Goal: Task Accomplishment & Management: Use online tool/utility

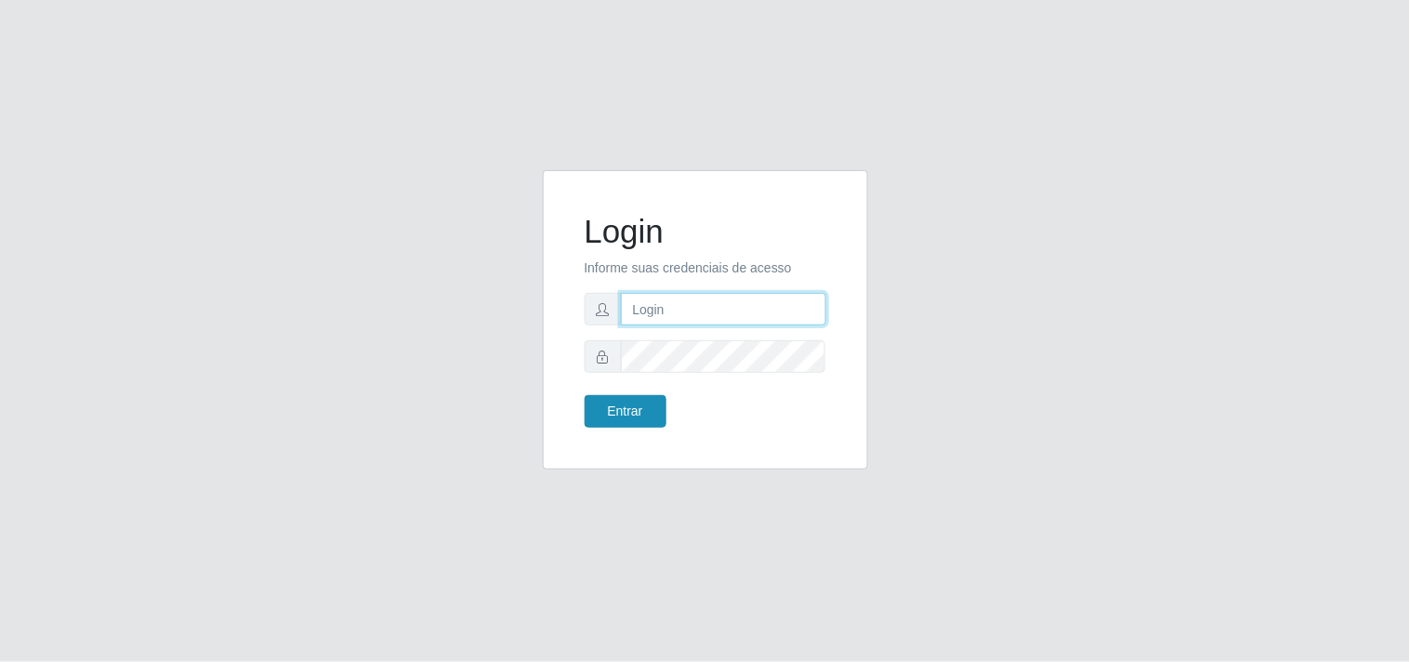
type input "[EMAIL_ADDRESS][DOMAIN_NAME]"
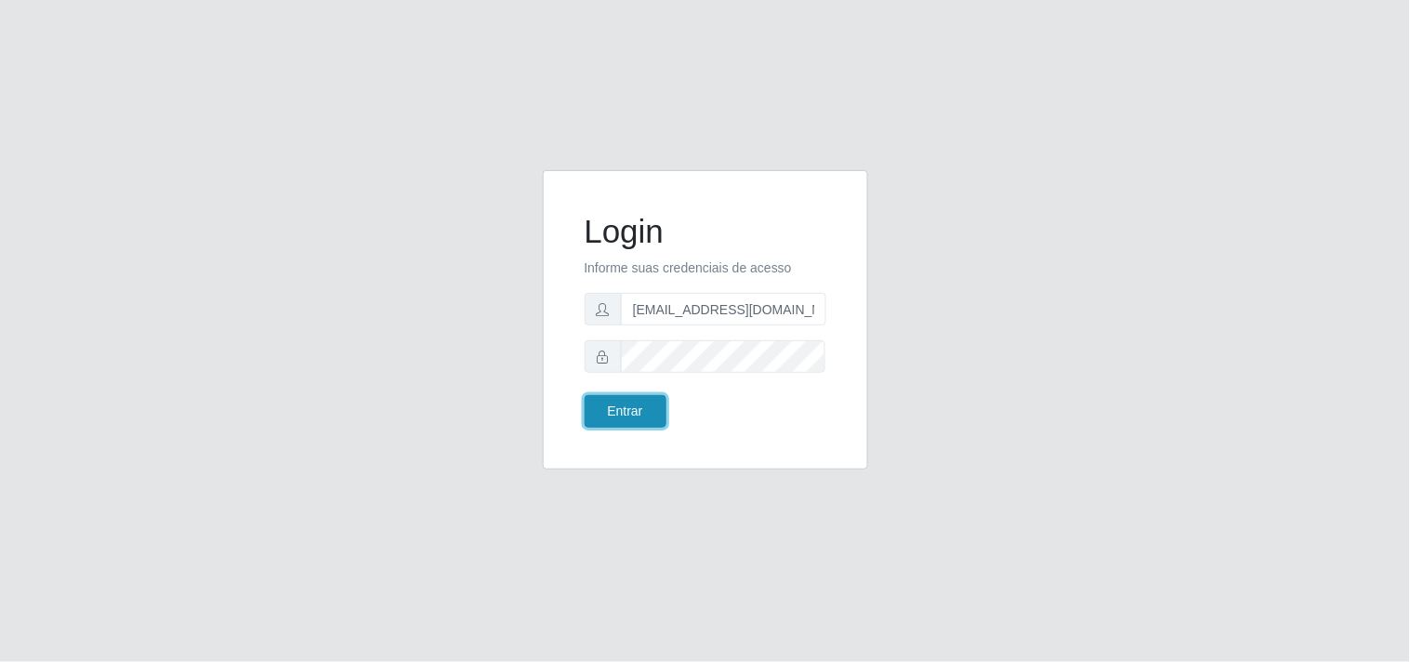
click at [645, 418] on button "Entrar" at bounding box center [626, 411] width 82 height 33
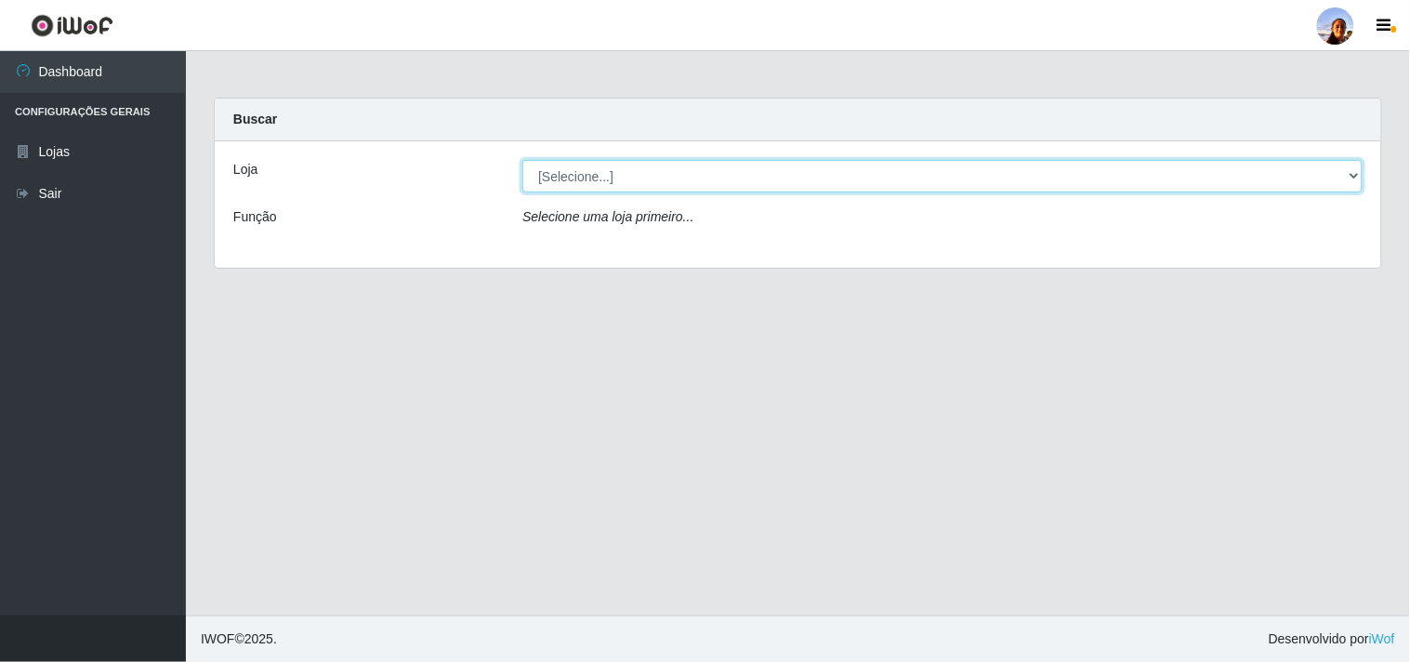
click at [580, 181] on select "[Selecione...] Supermercado [GEOGRAPHIC_DATA]" at bounding box center [942, 176] width 840 height 33
select select "166"
click at [522, 160] on select "[Selecione...] Supermercado [GEOGRAPHIC_DATA]" at bounding box center [942, 176] width 840 height 33
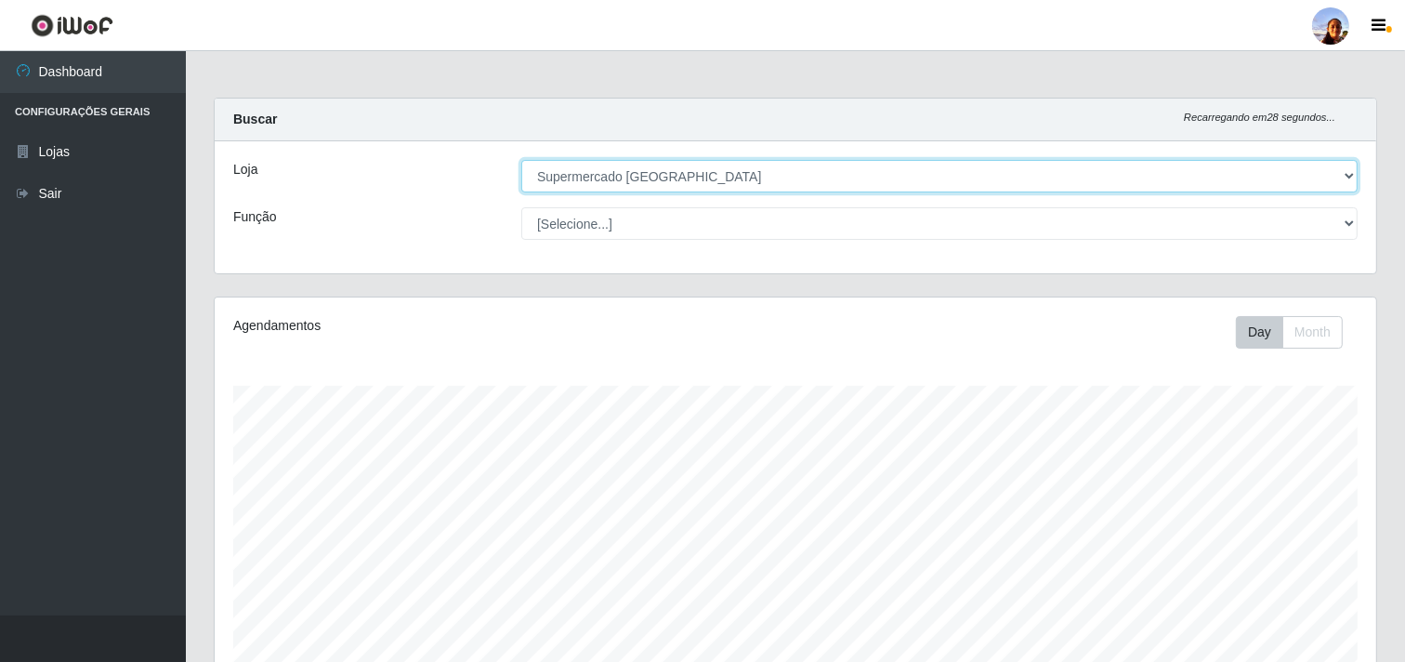
scroll to position [407, 0]
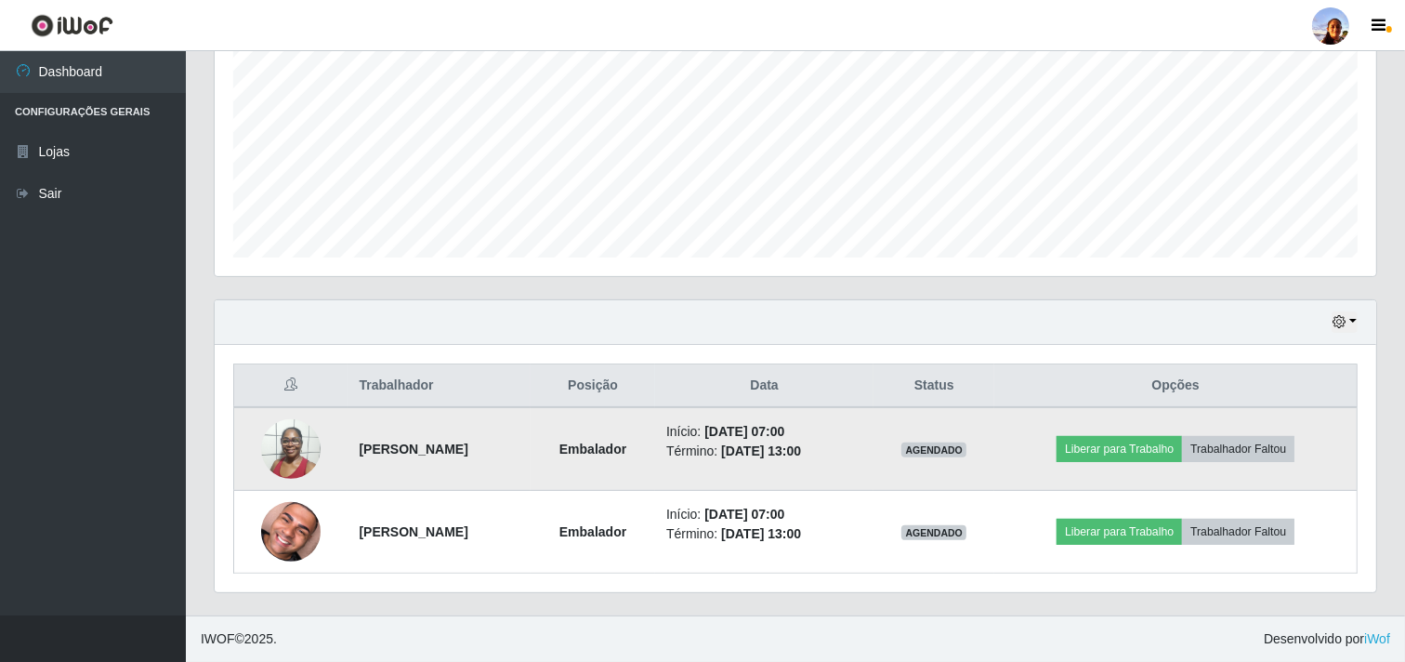
click at [282, 438] on img at bounding box center [290, 448] width 59 height 79
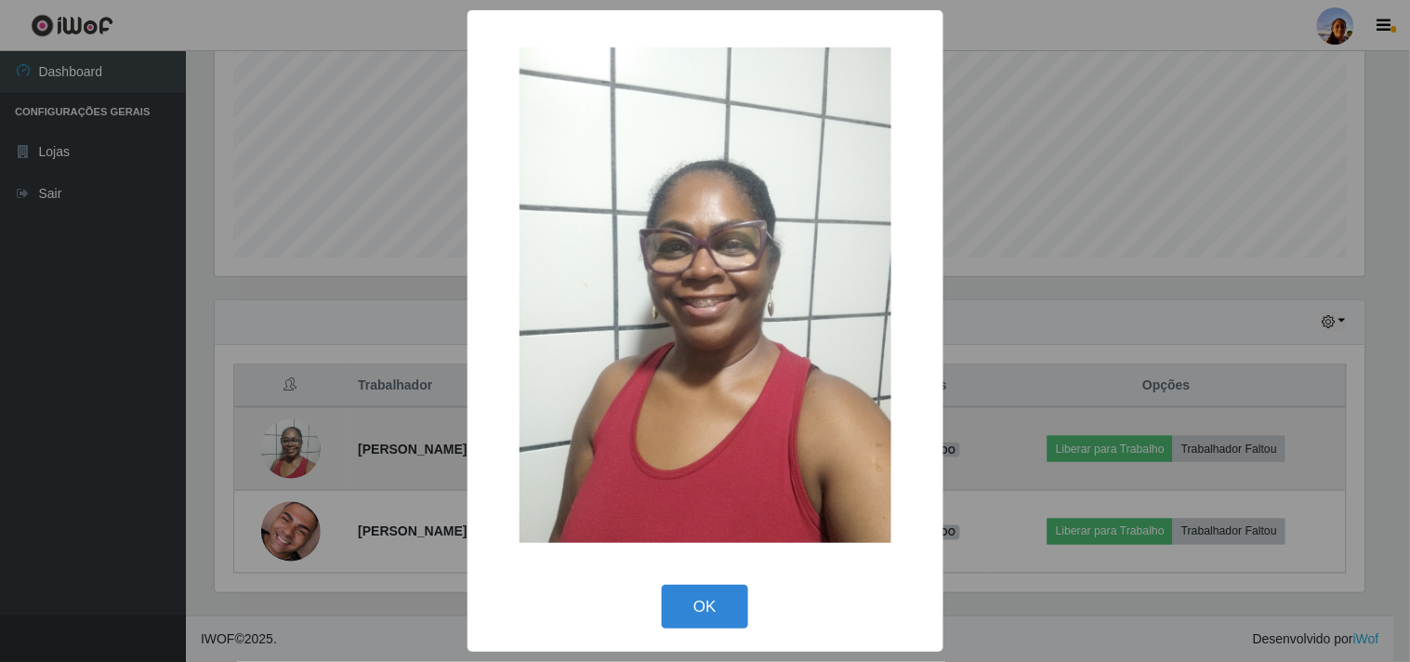
click at [282, 438] on div "× OK Cancel" at bounding box center [705, 331] width 1410 height 662
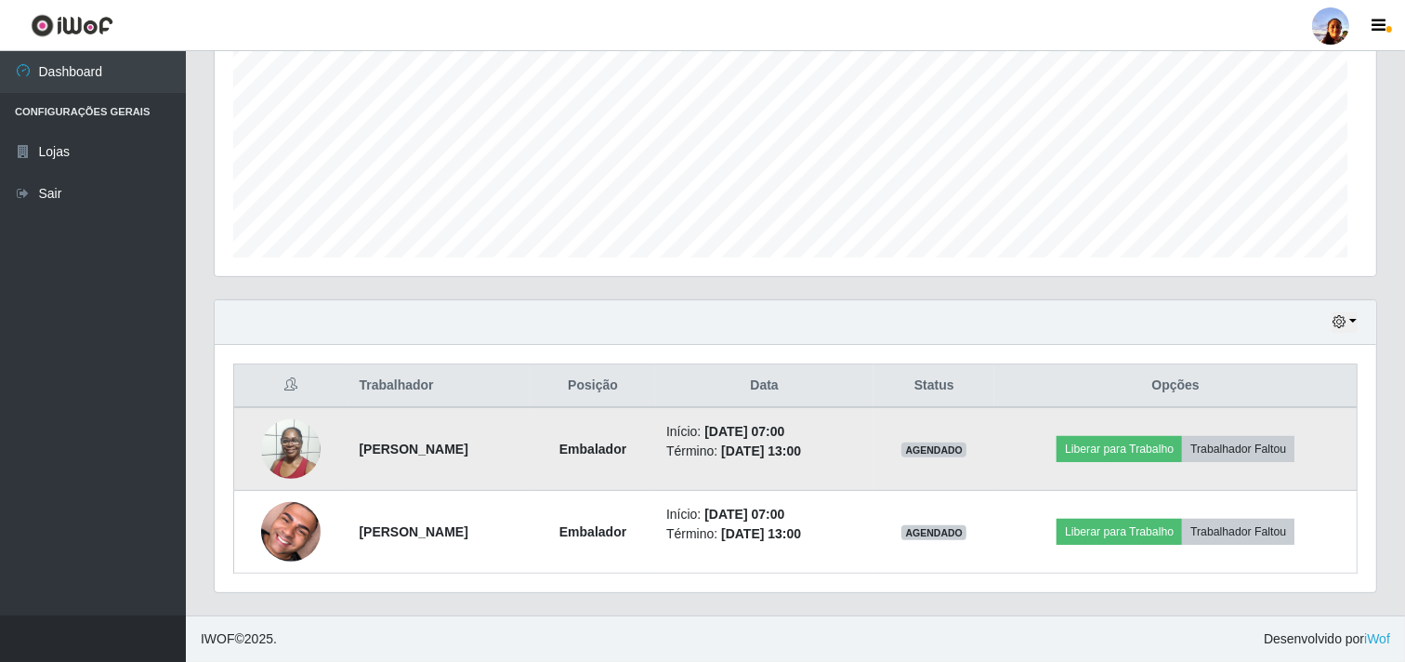
scroll to position [385, 1162]
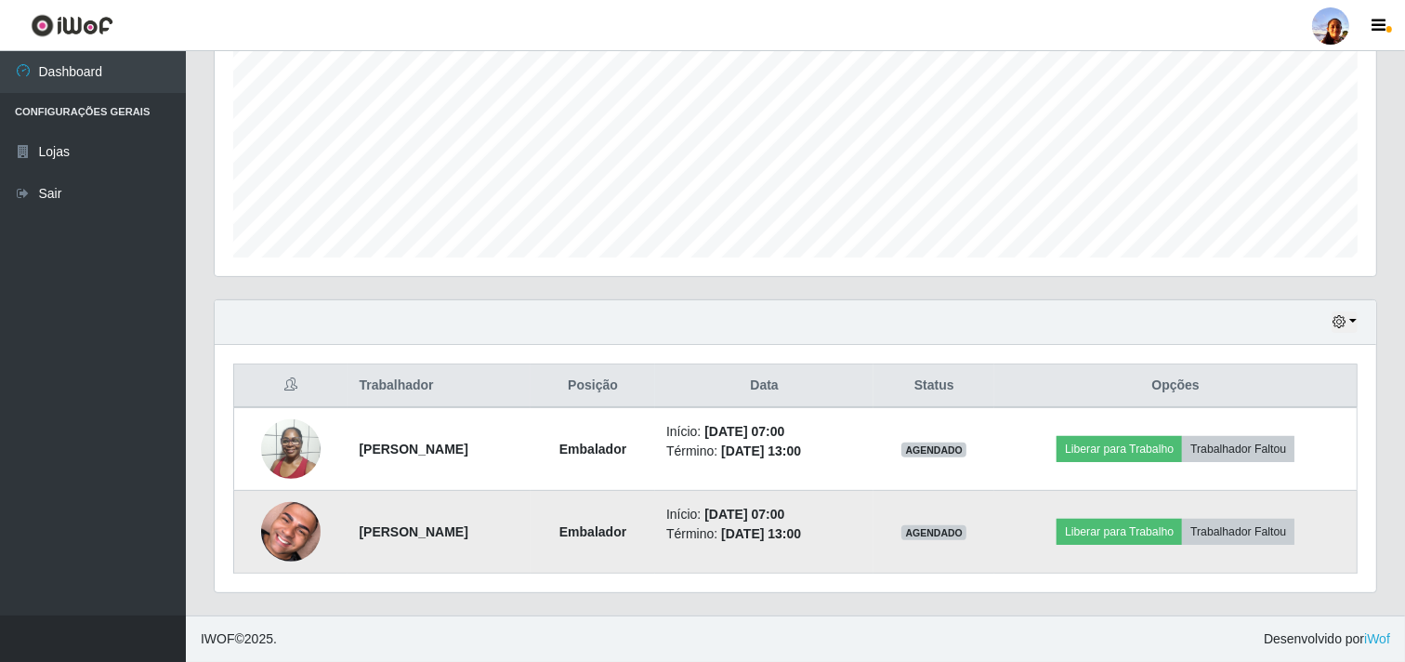
click at [284, 533] on img at bounding box center [290, 531] width 59 height 74
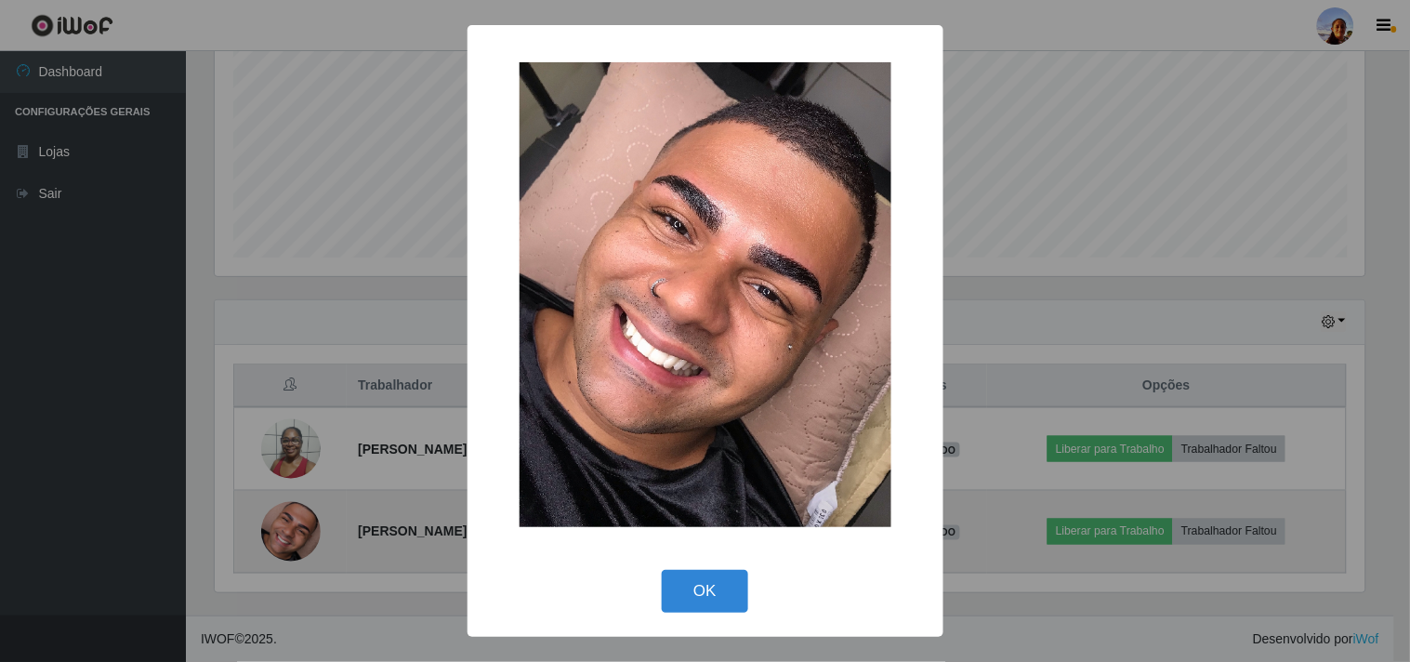
click at [284, 533] on div "× OK Cancel" at bounding box center [705, 331] width 1410 height 662
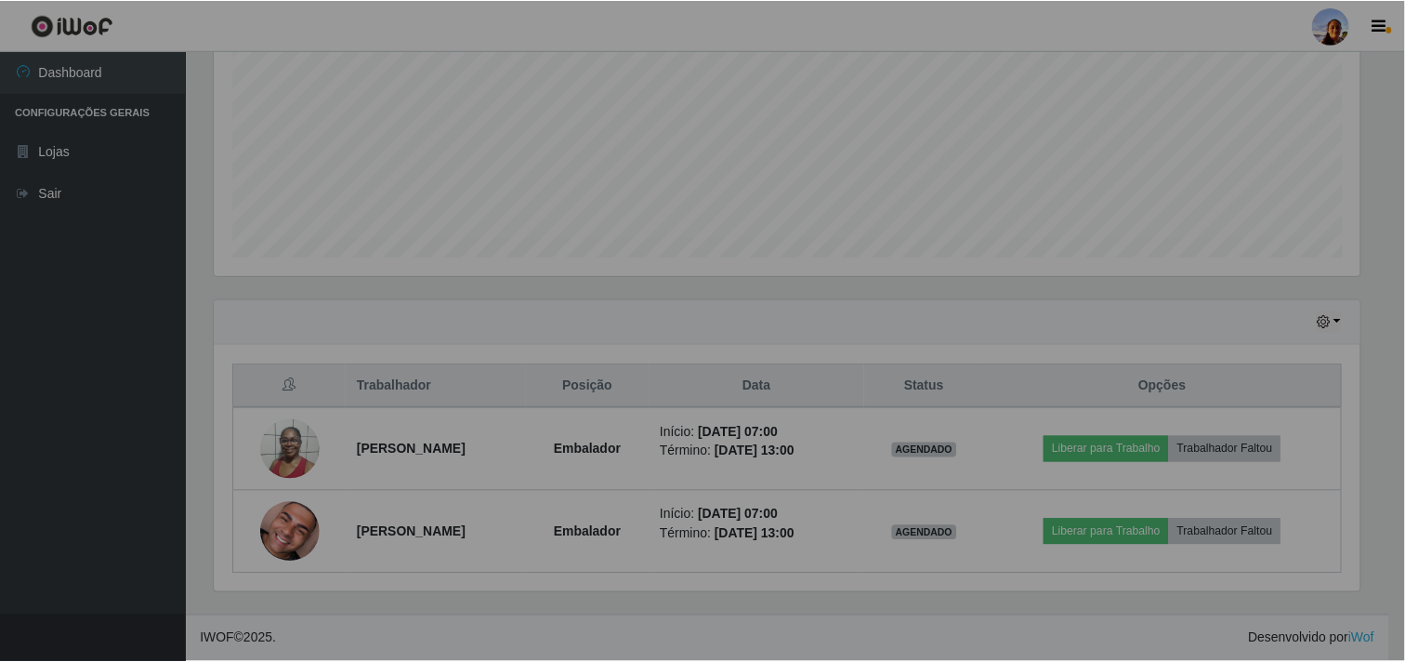
scroll to position [385, 1162]
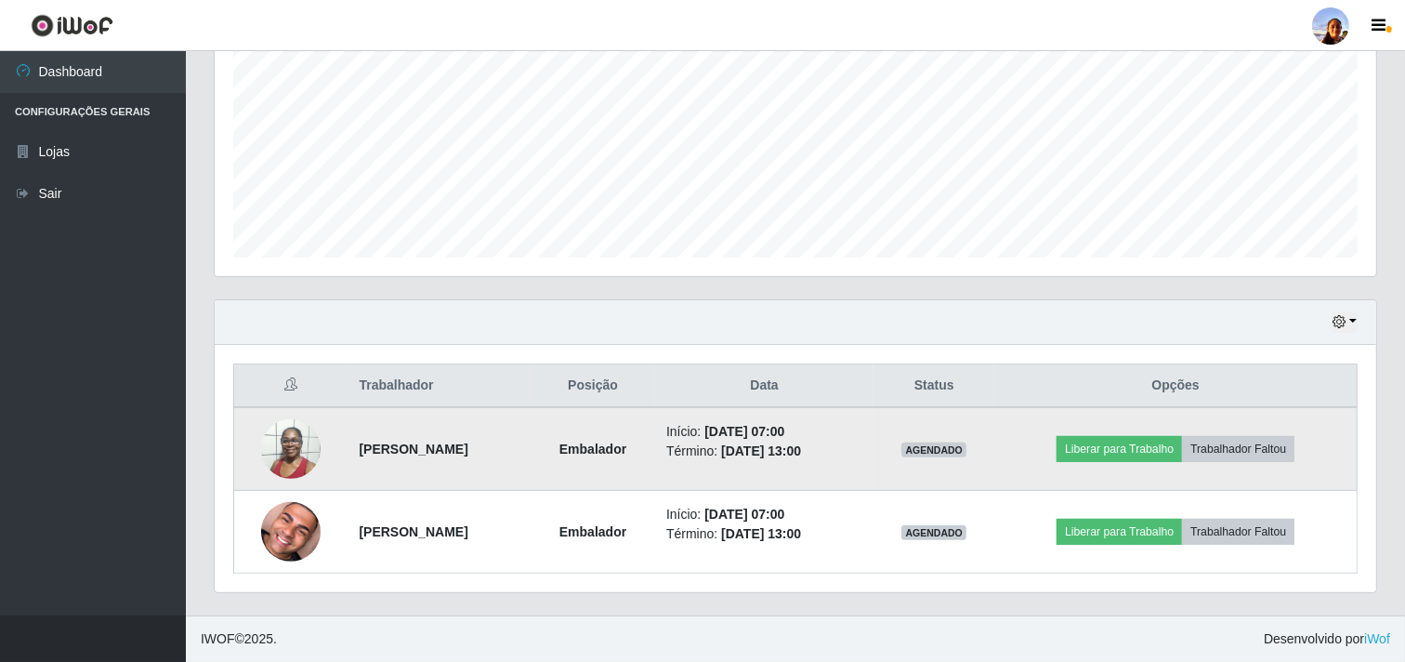
click at [288, 441] on img at bounding box center [290, 448] width 59 height 79
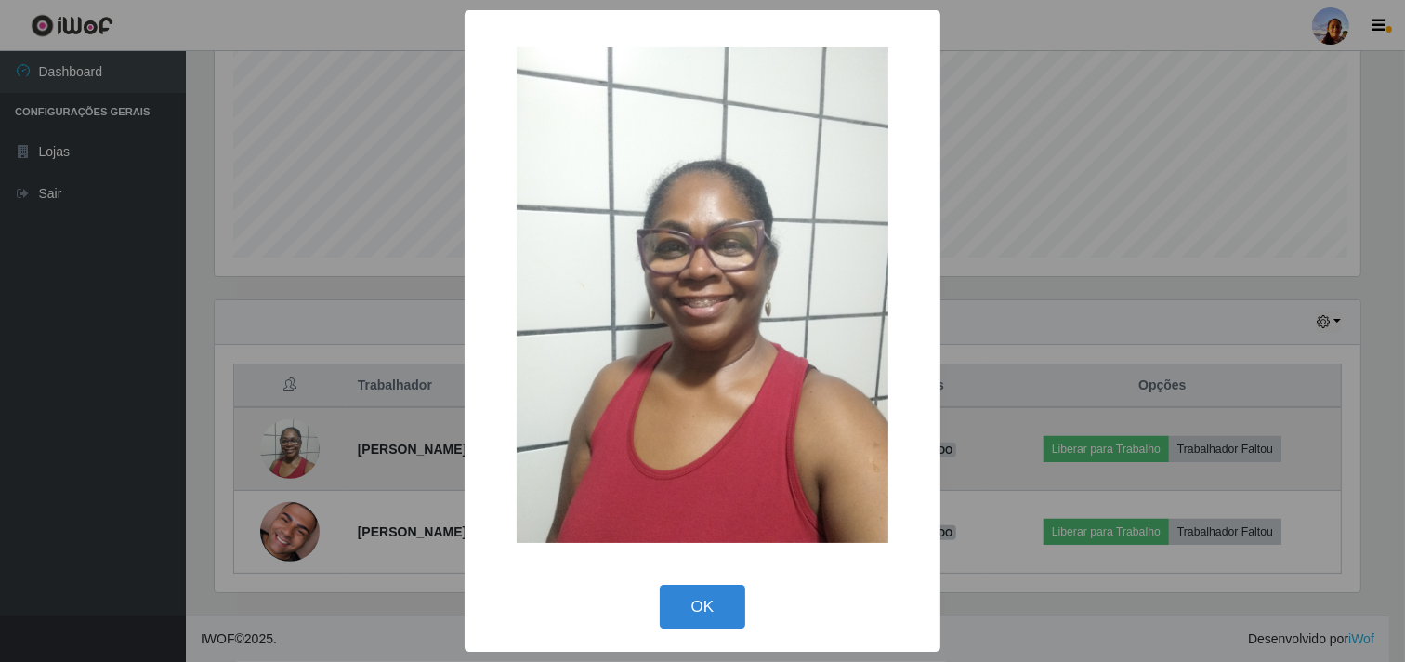
scroll to position [385, 1150]
click at [288, 441] on div "× OK Cancel" at bounding box center [705, 331] width 1410 height 662
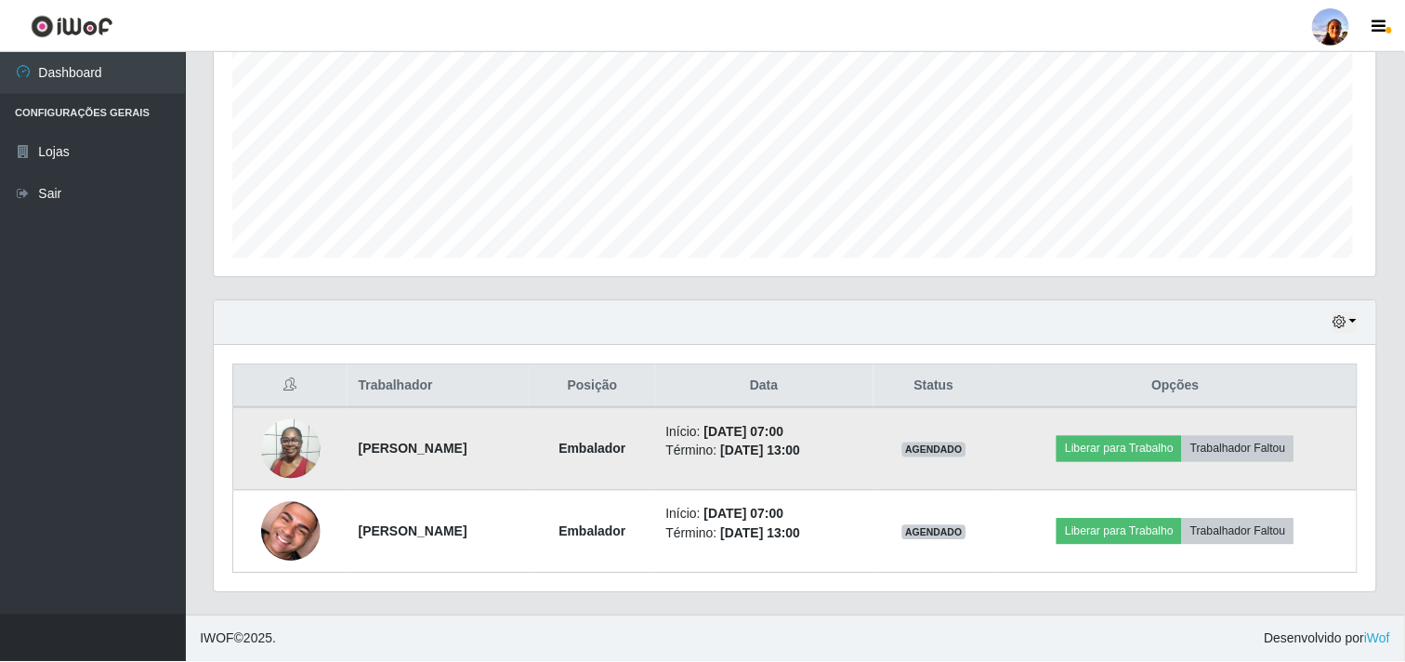
scroll to position [385, 1162]
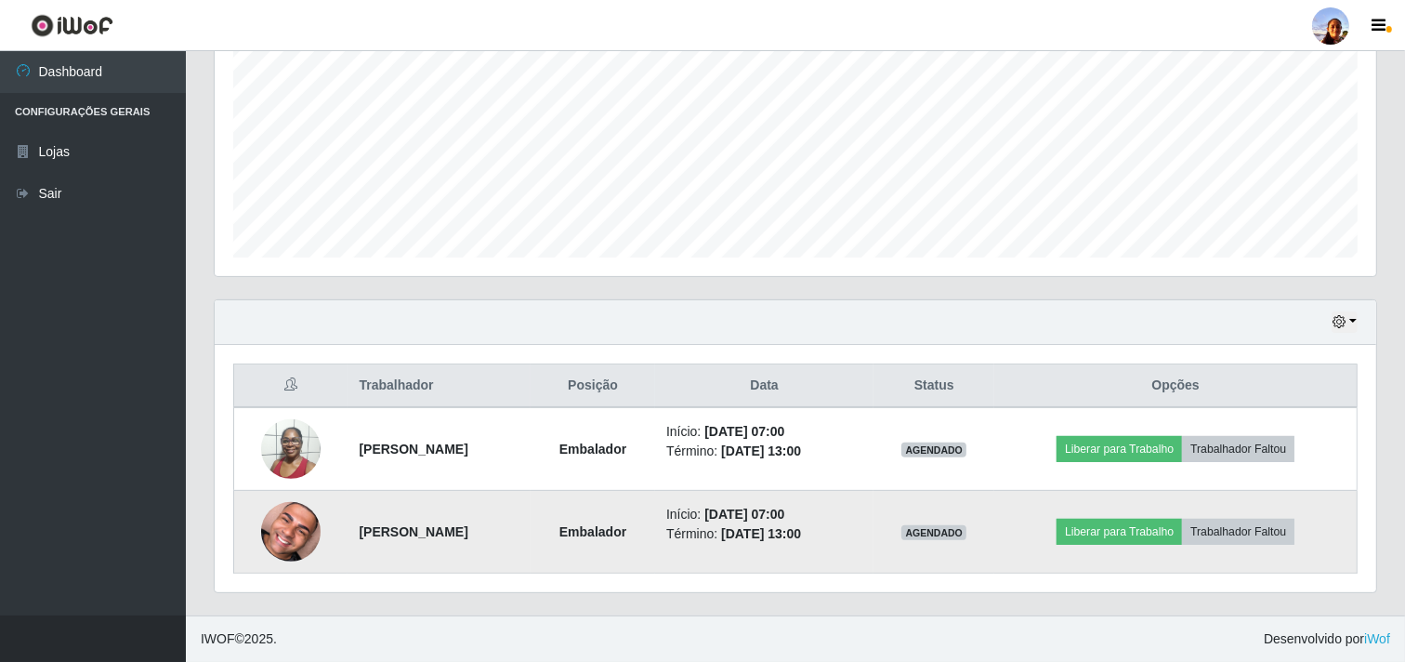
click at [280, 526] on img at bounding box center [290, 531] width 59 height 74
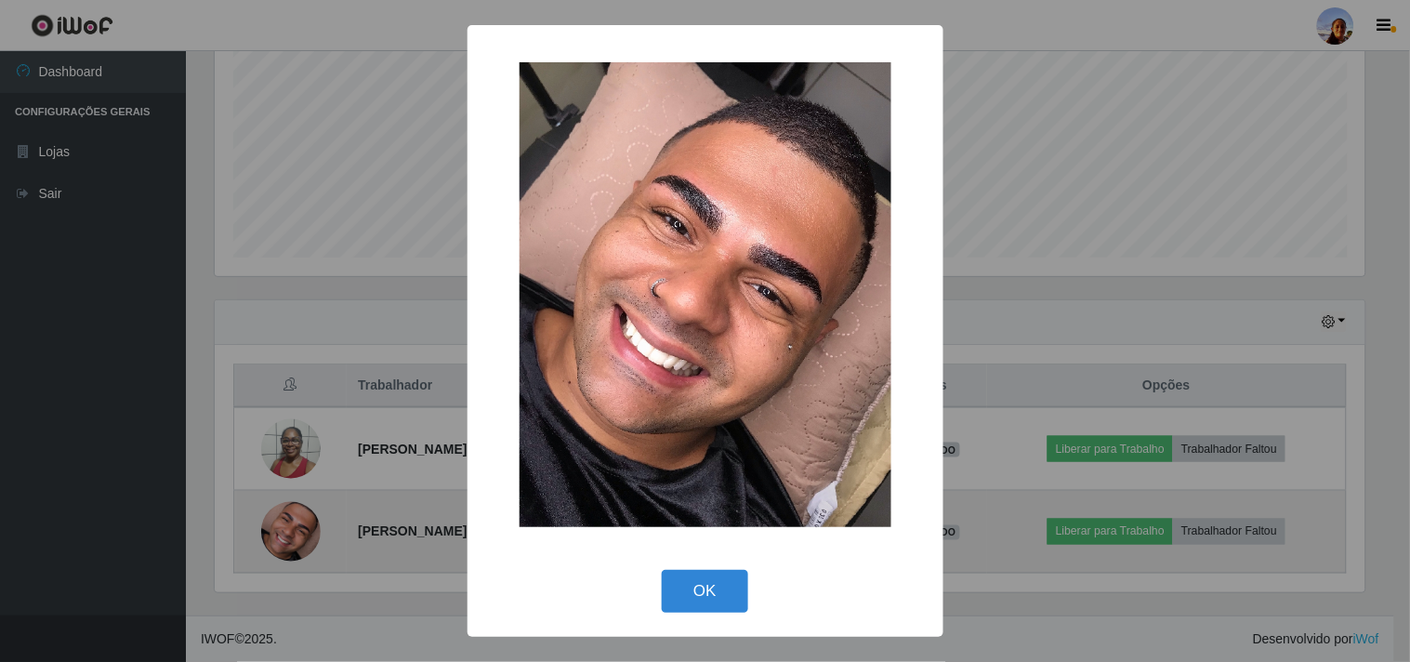
click at [280, 526] on div "× OK Cancel" at bounding box center [705, 331] width 1410 height 662
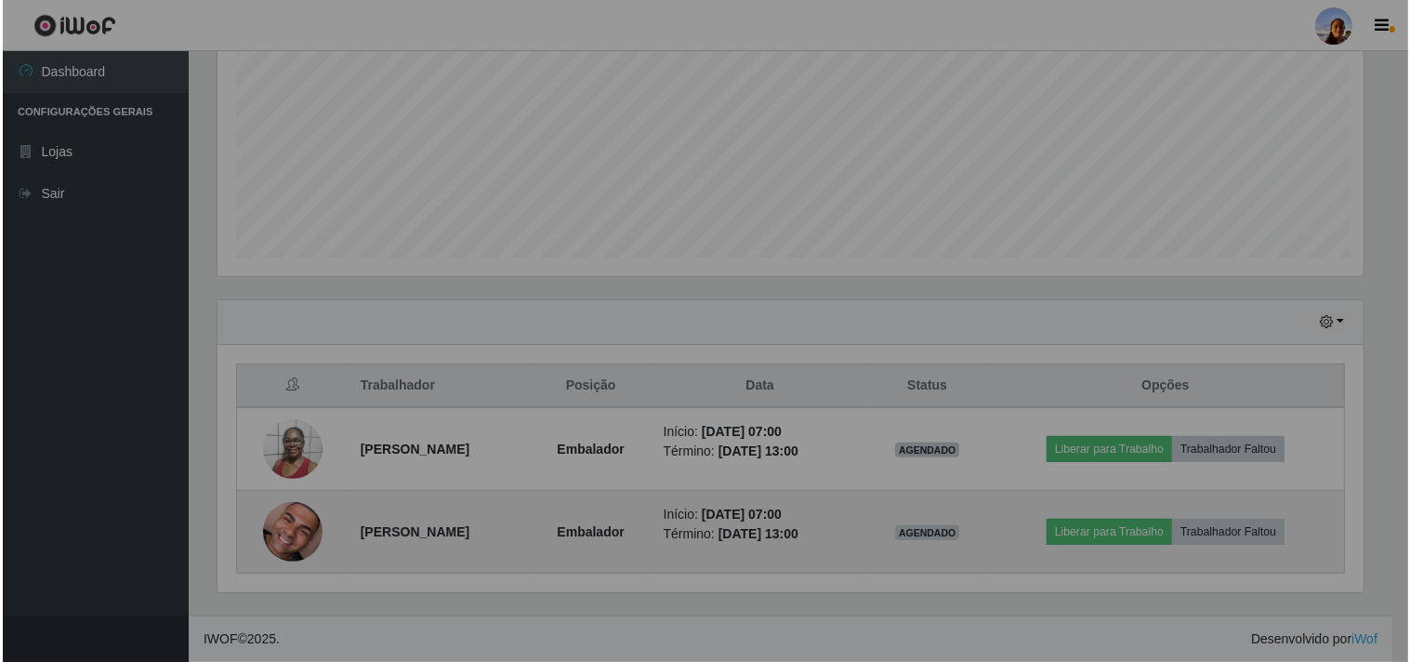
scroll to position [385, 1162]
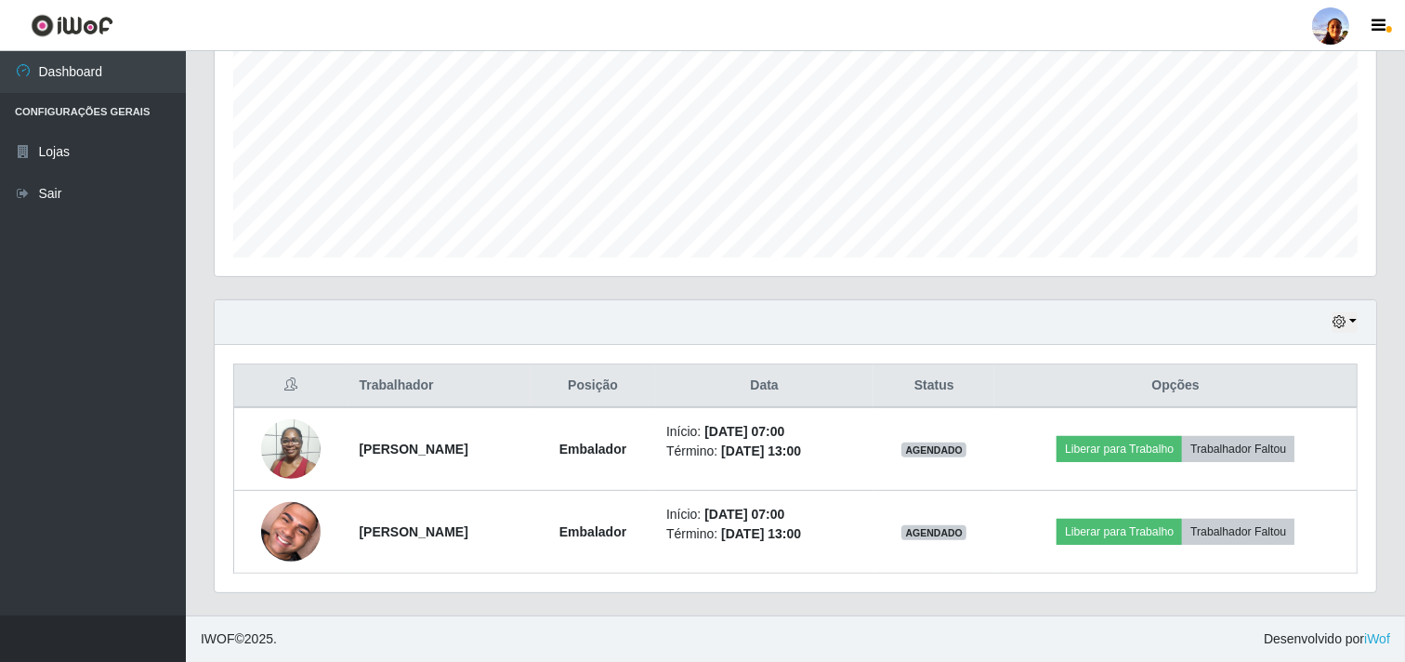
drag, startPoint x: 280, startPoint y: 526, endPoint x: 0, endPoint y: 702, distance: 330.3
drag, startPoint x: 0, startPoint y: 702, endPoint x: 1072, endPoint y: 32, distance: 1264.6
click at [1072, 32] on header "Perfil Alterar Senha Sair" at bounding box center [702, 25] width 1405 height 51
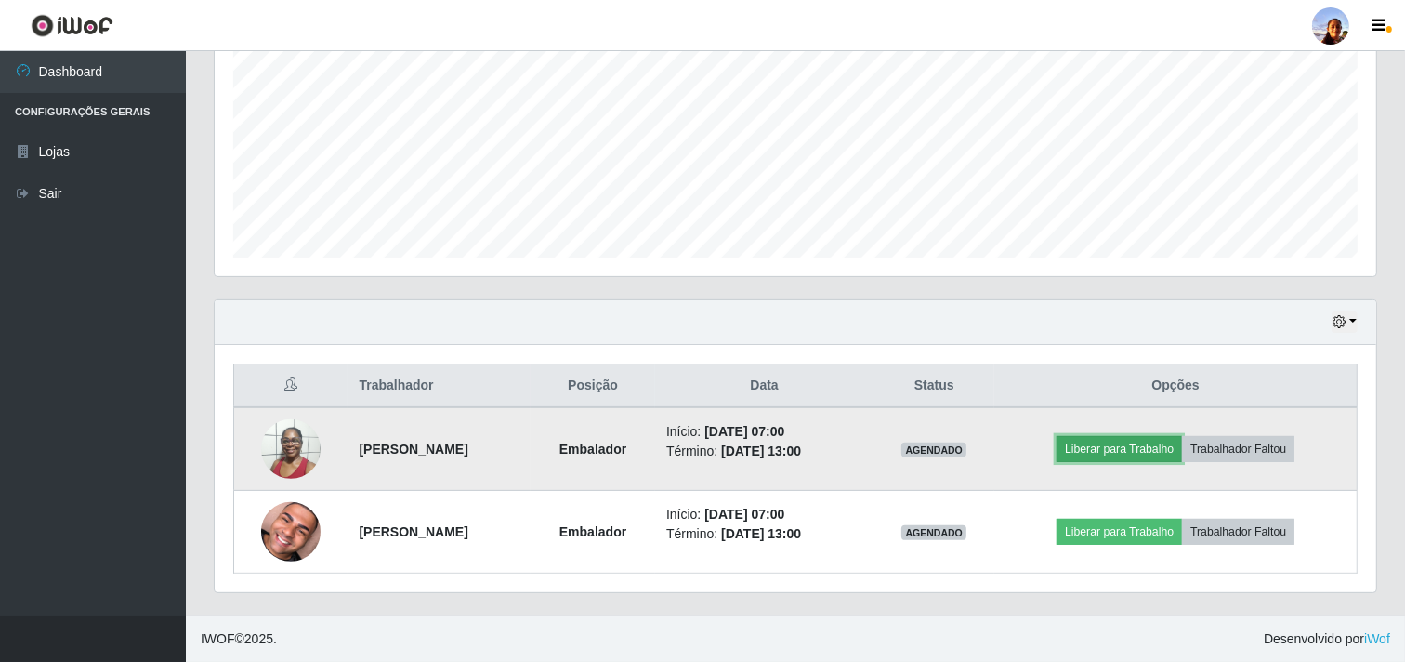
click at [1123, 452] on button "Liberar para Trabalho" at bounding box center [1119, 449] width 125 height 26
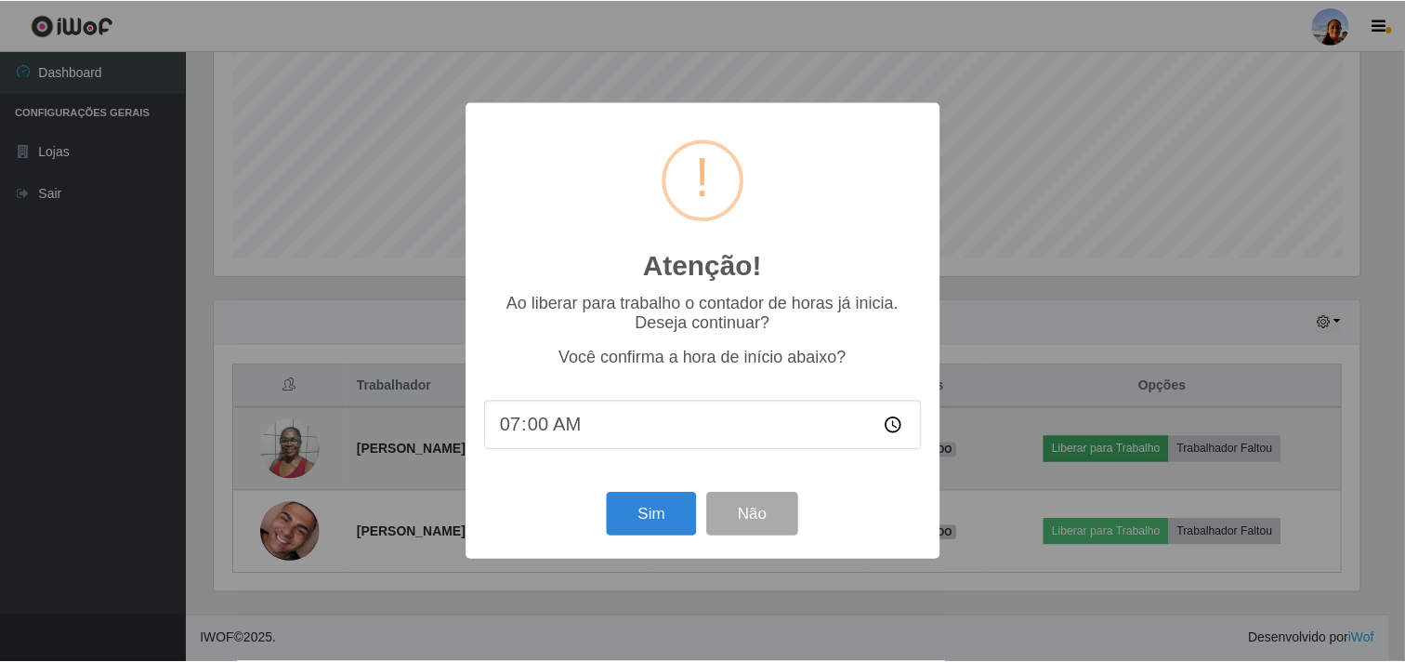
scroll to position [385, 1150]
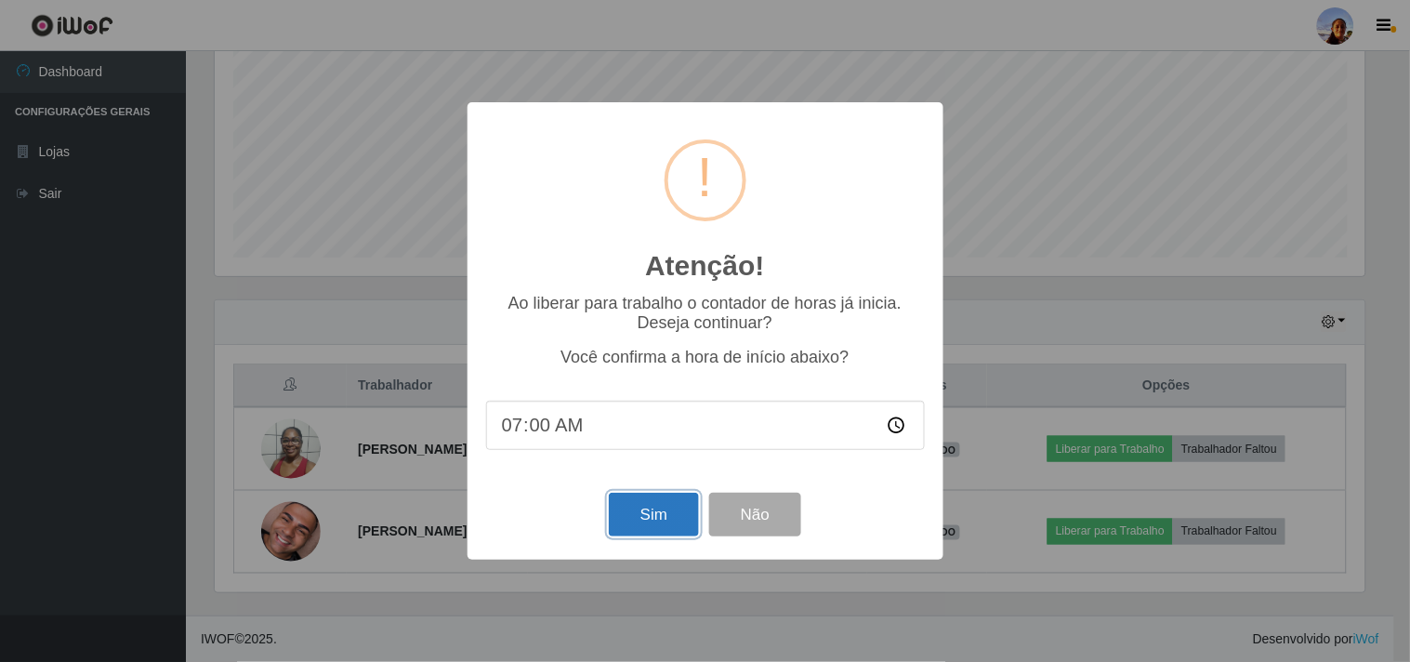
click at [639, 516] on button "Sim" at bounding box center [654, 515] width 90 height 44
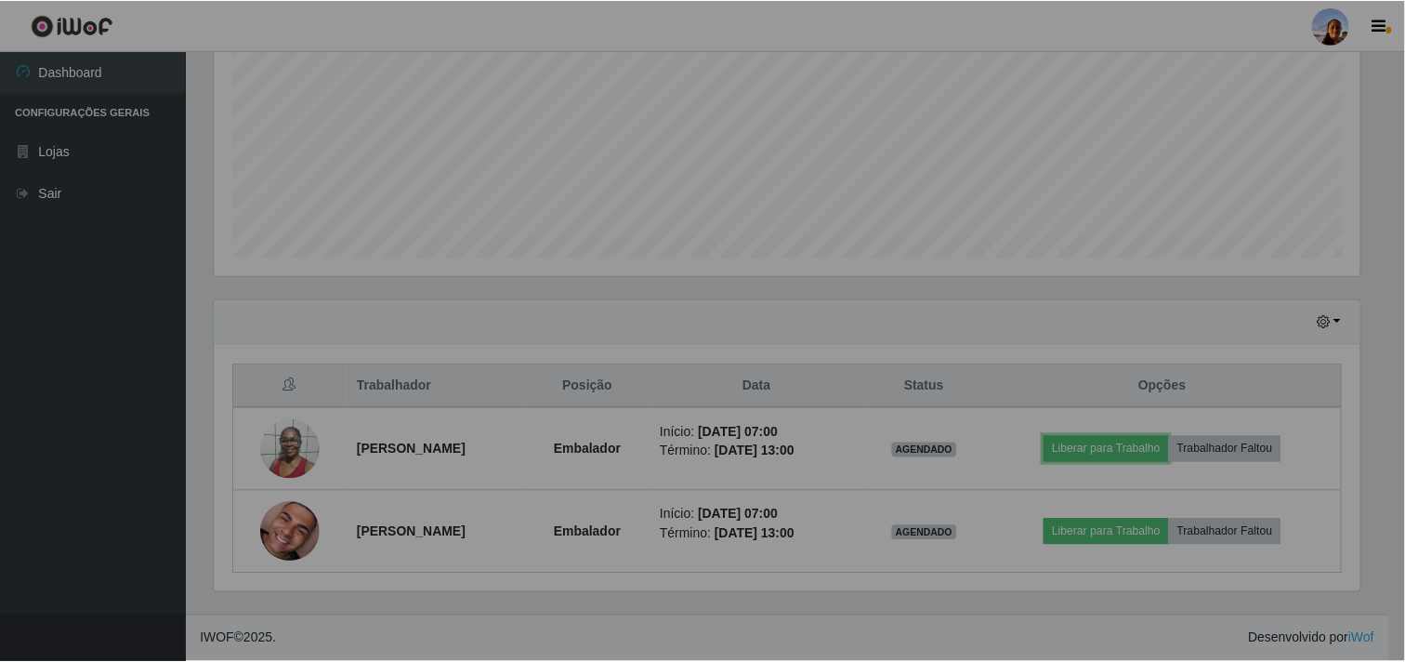
scroll to position [385, 1162]
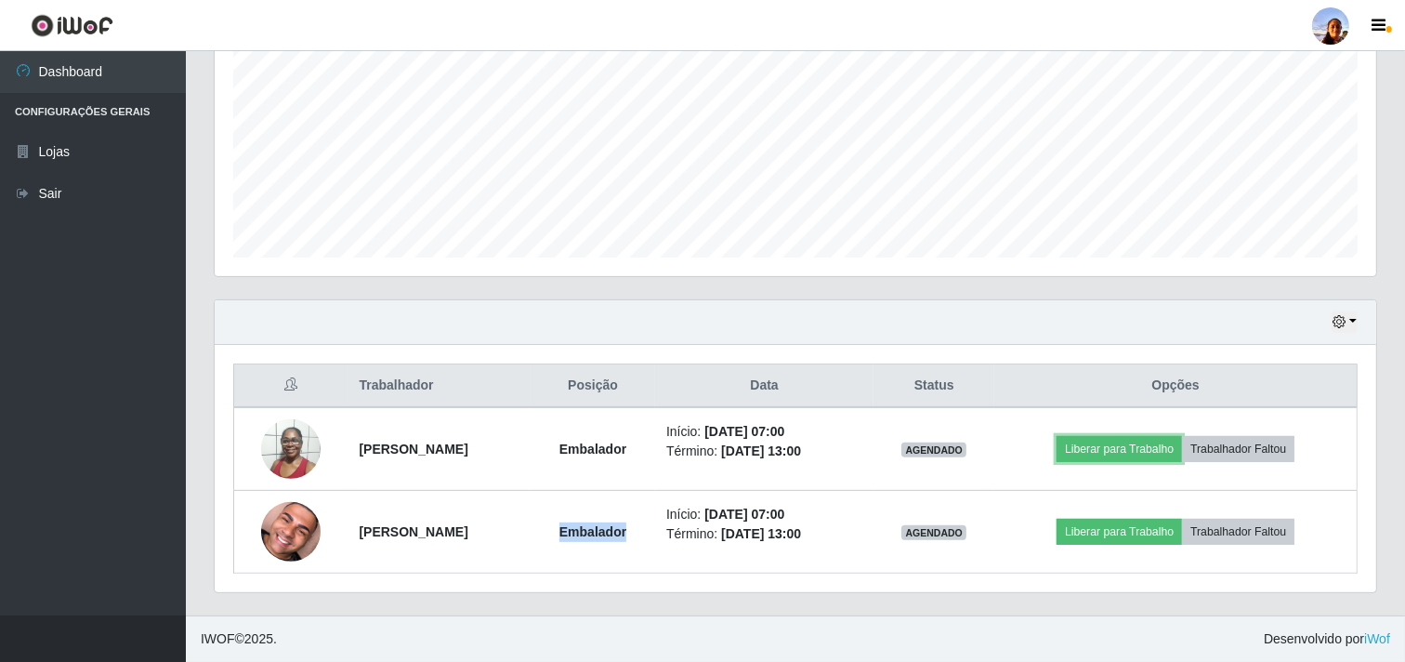
click at [639, 516] on td "Embalador" at bounding box center [593, 532] width 125 height 83
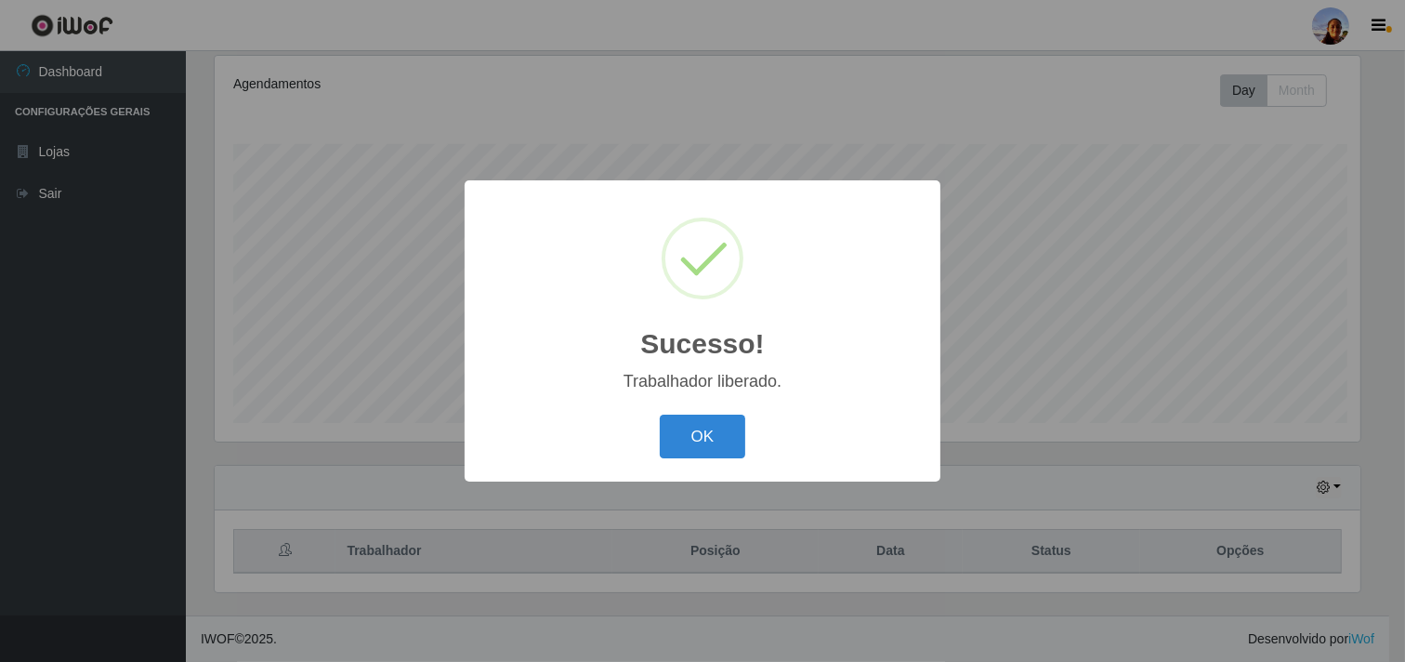
scroll to position [385, 1150]
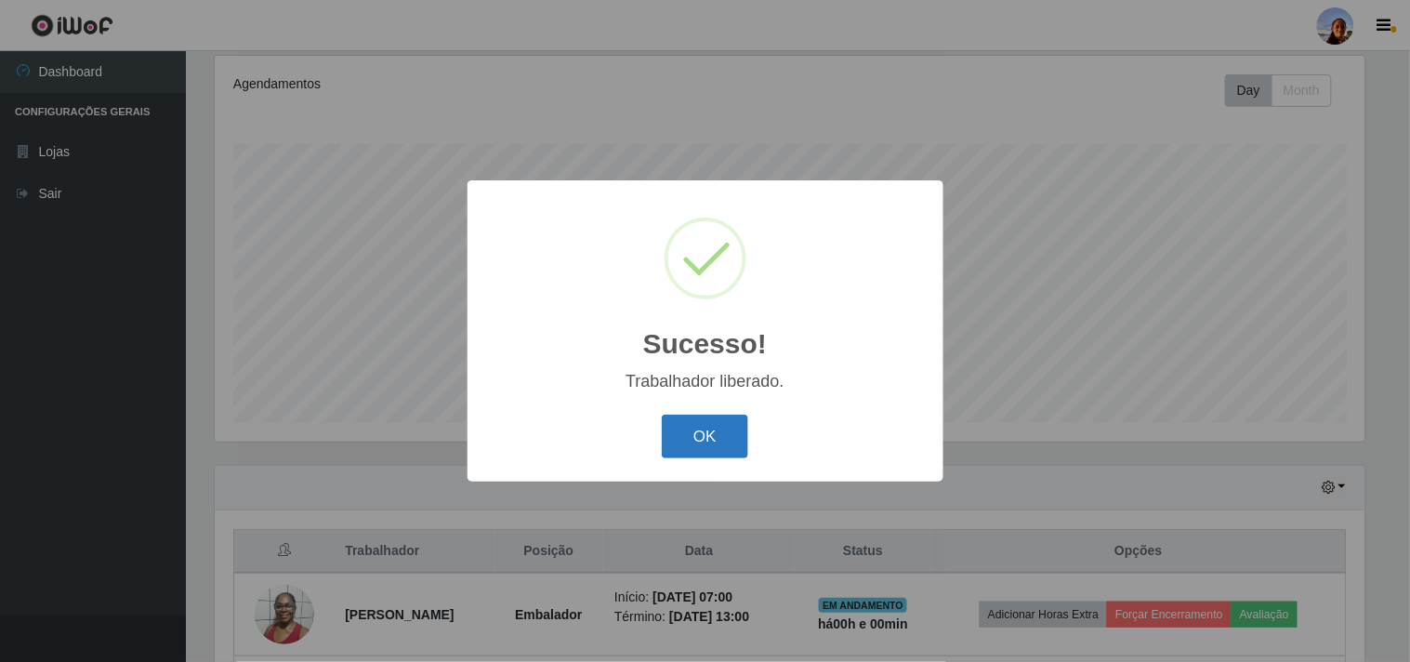
click at [704, 441] on button "OK" at bounding box center [705, 436] width 86 height 44
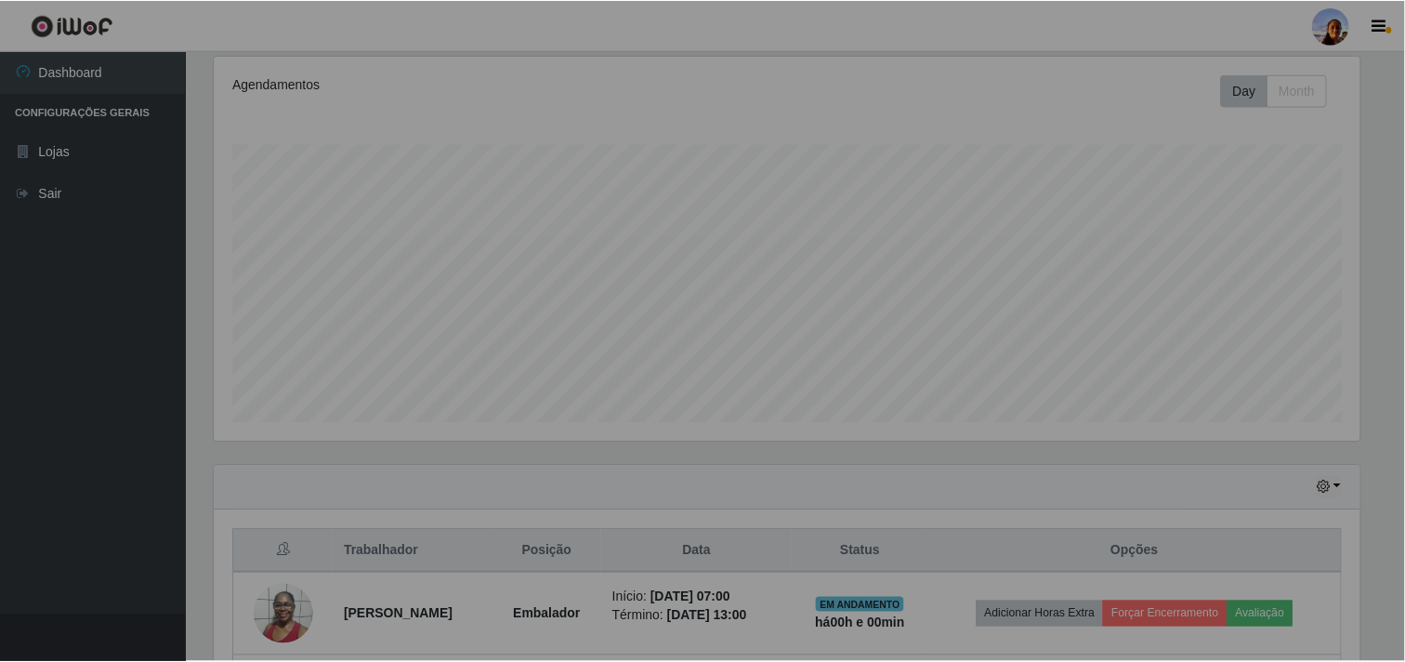
scroll to position [385, 1162]
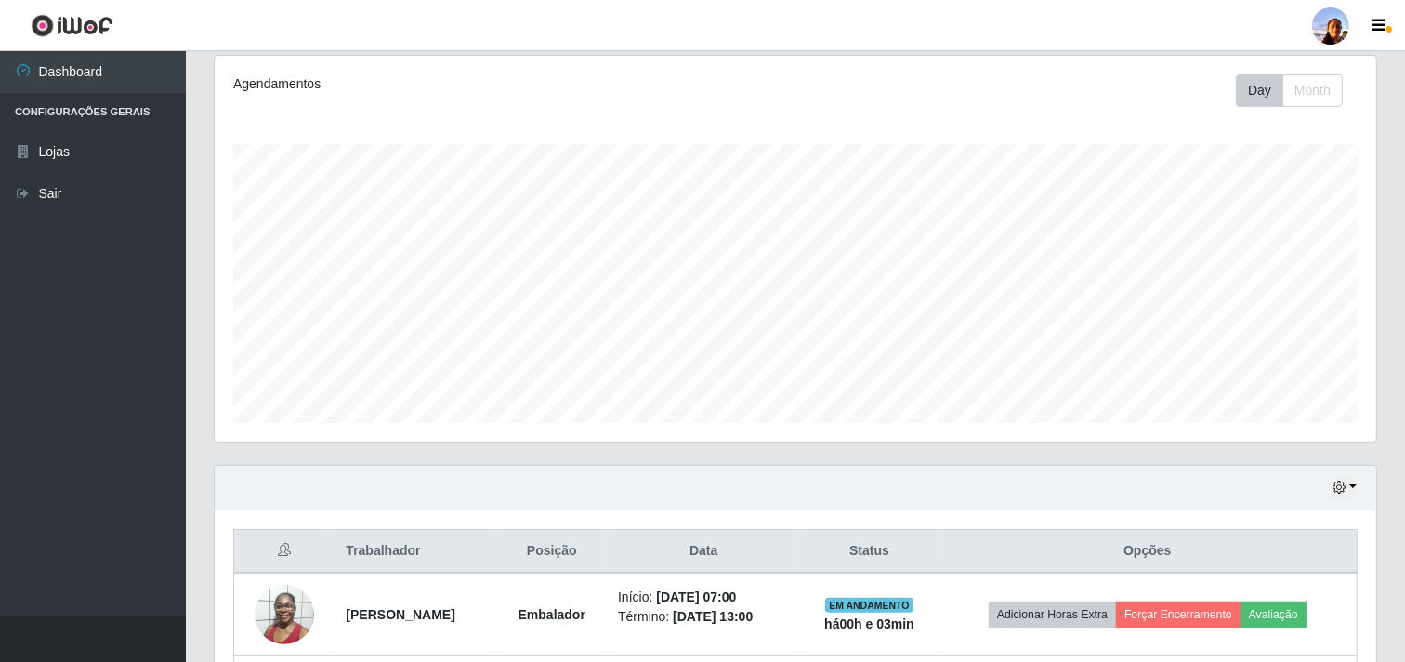
click at [671, 128] on div "Agendamentos Day Month" at bounding box center [796, 249] width 1162 height 386
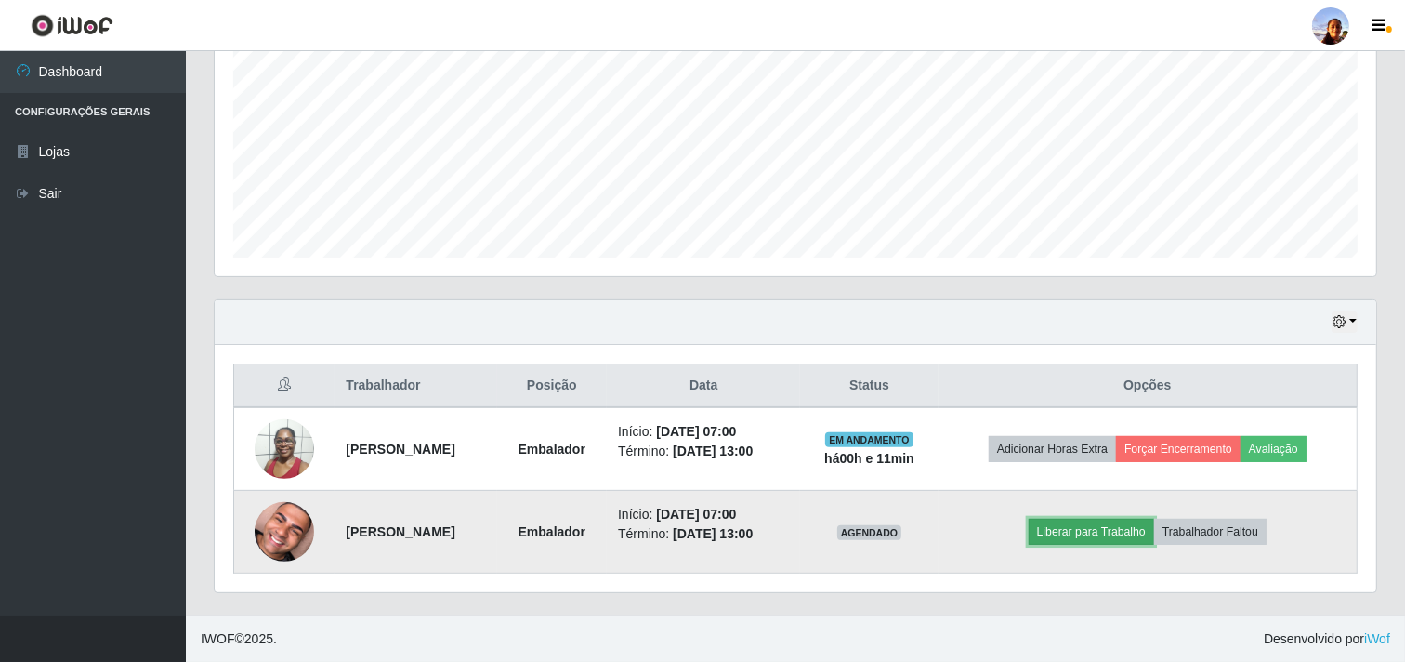
click at [1117, 520] on button "Liberar para Trabalho" at bounding box center [1091, 532] width 125 height 26
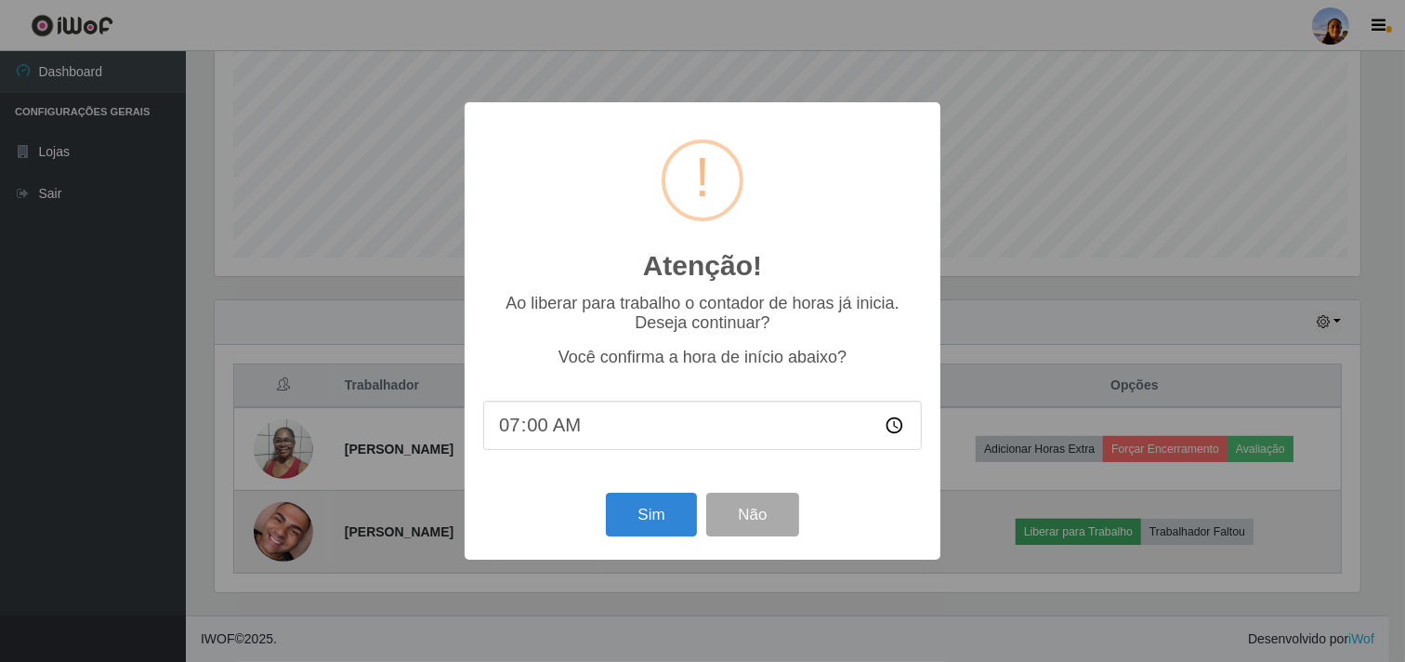
scroll to position [385, 1150]
type input "07:12"
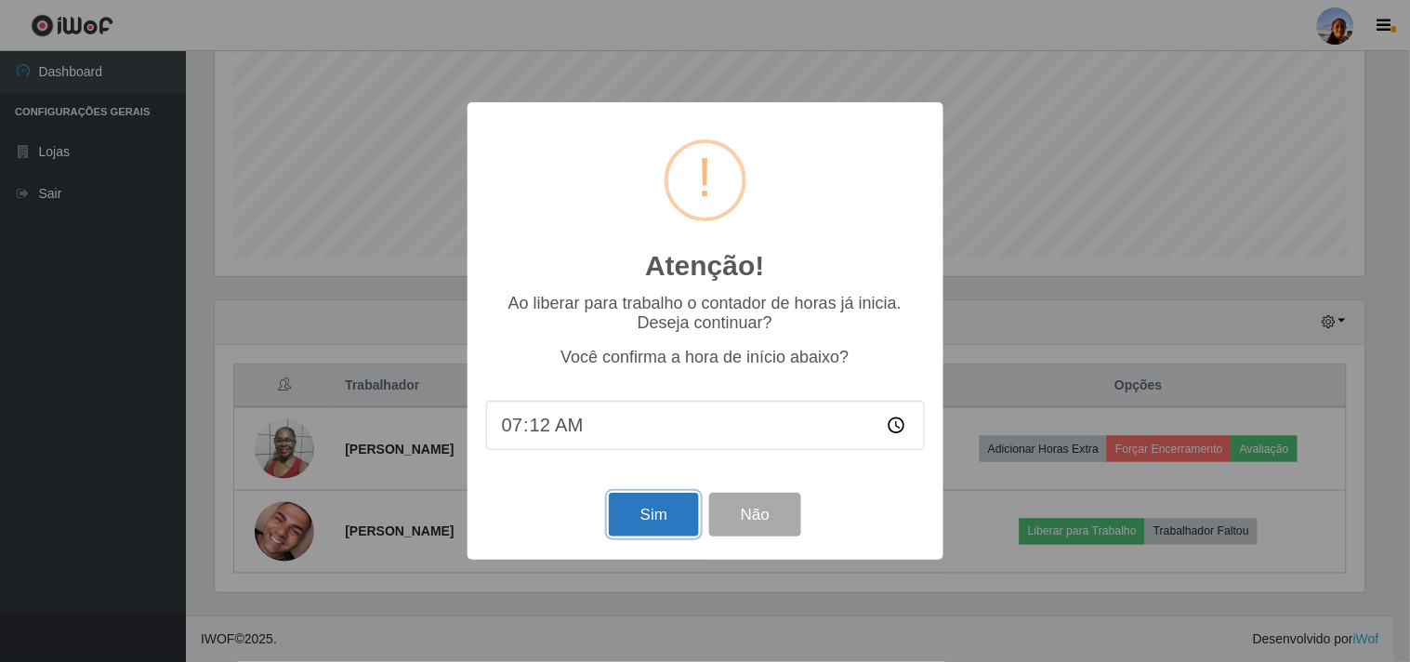
click at [654, 517] on button "Sim" at bounding box center [654, 515] width 90 height 44
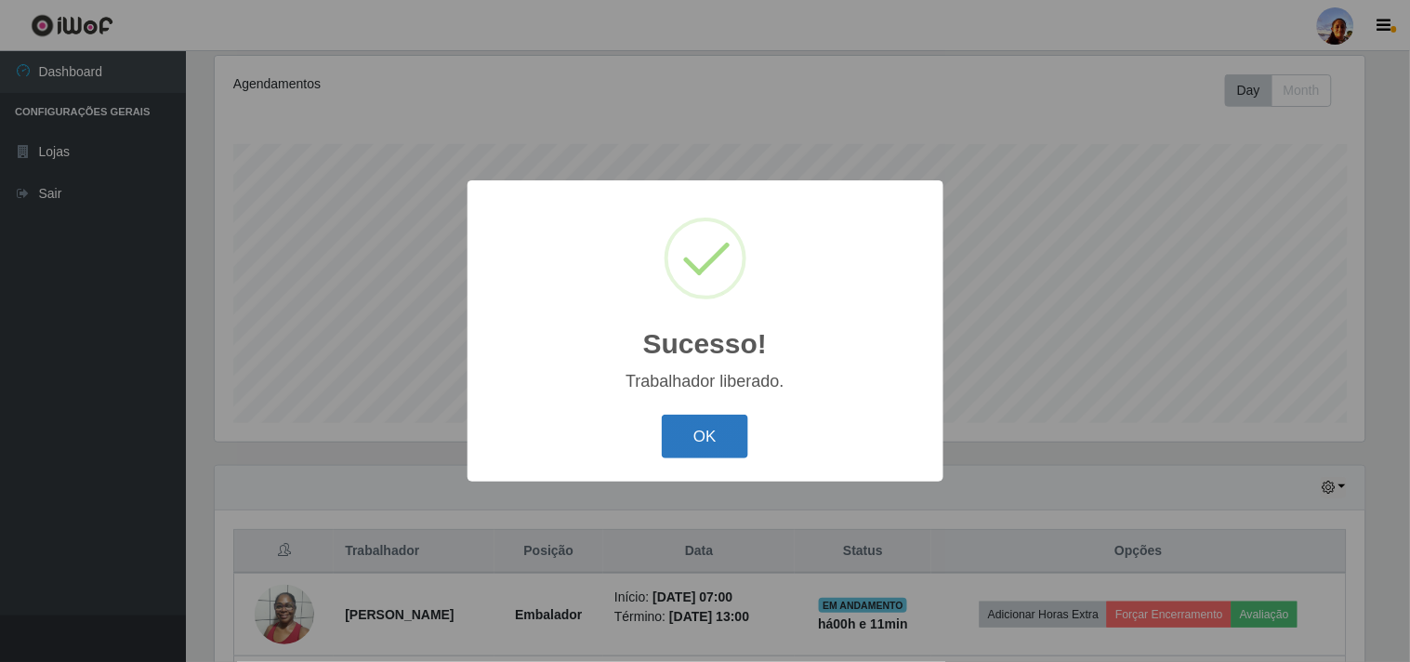
click at [708, 435] on button "OK" at bounding box center [705, 436] width 86 height 44
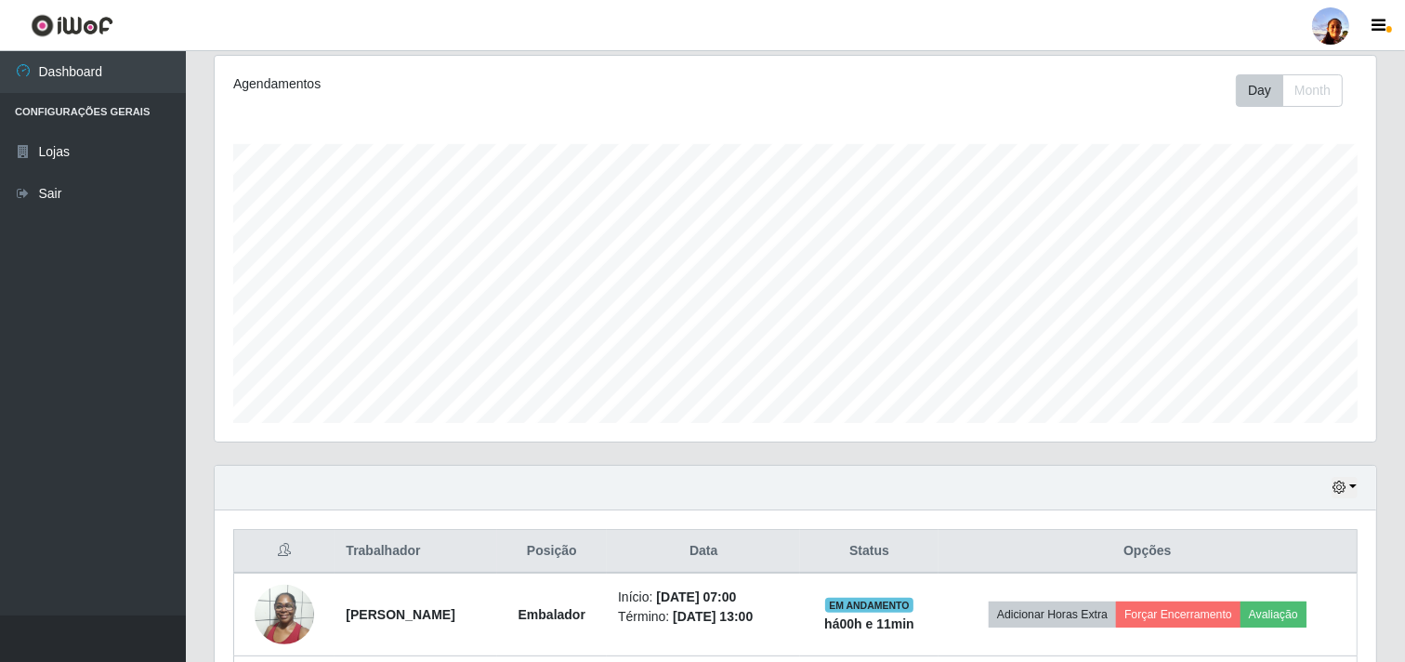
scroll to position [385, 1162]
